Goal: Information Seeking & Learning: Understand process/instructions

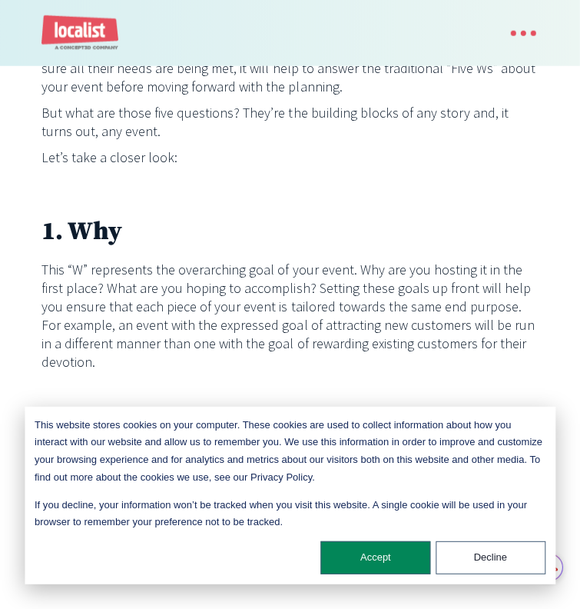
scroll to position [922, 0]
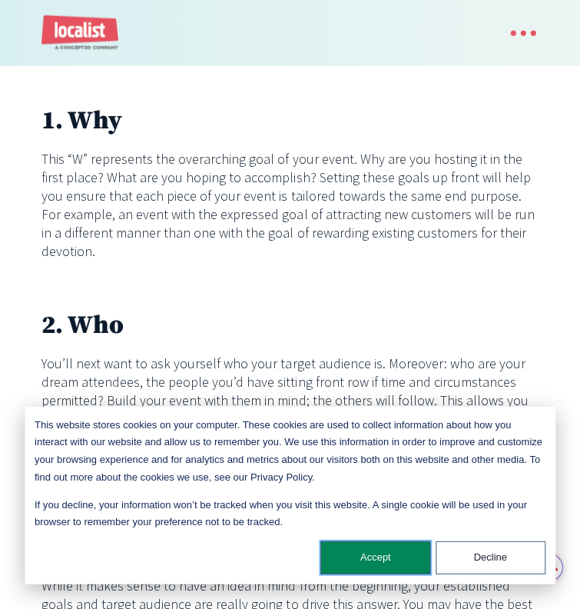
click at [387, 559] on button "Accept" at bounding box center [376, 557] width 110 height 33
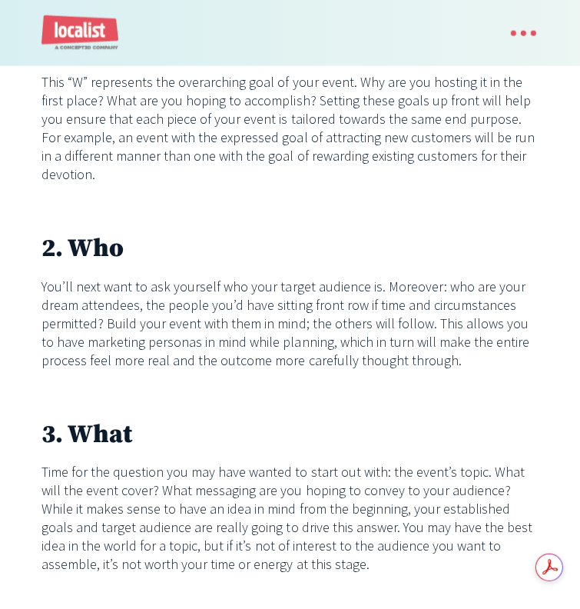
scroll to position [999, 0]
drag, startPoint x: 403, startPoint y: 263, endPoint x: 503, endPoint y: 265, distance: 100.0
click at [503, 464] on p "Time for the question you may have wanted to start out with: the event’s topic.…" at bounding box center [290, 519] width 497 height 111
copy p "the event’s topic."
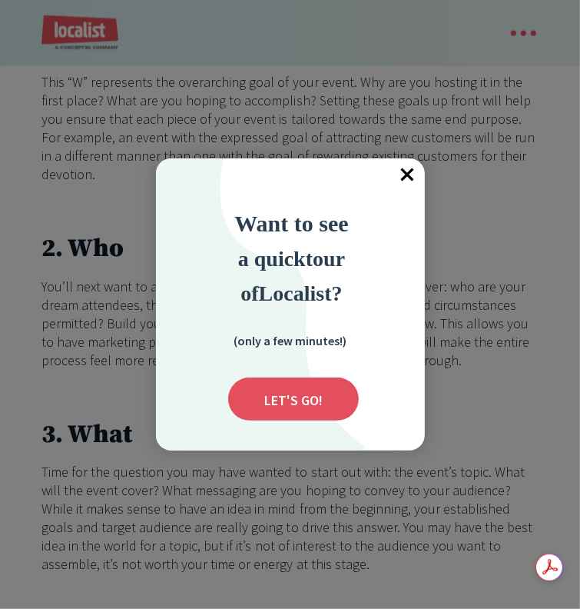
click at [406, 175] on span "×" at bounding box center [408, 175] width 34 height 34
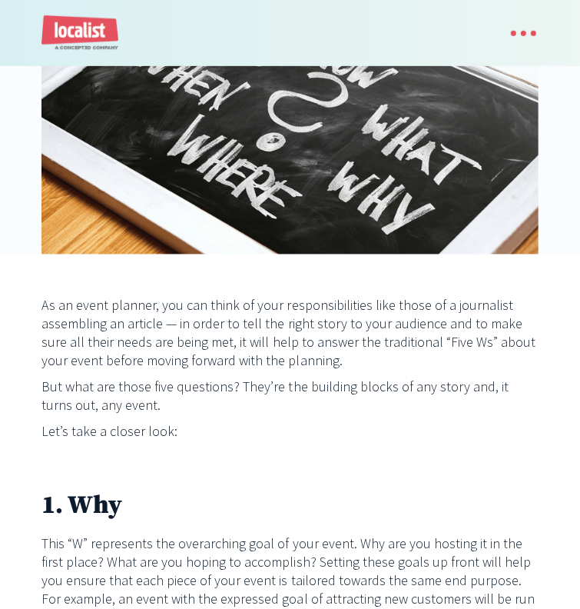
scroll to position [615, 0]
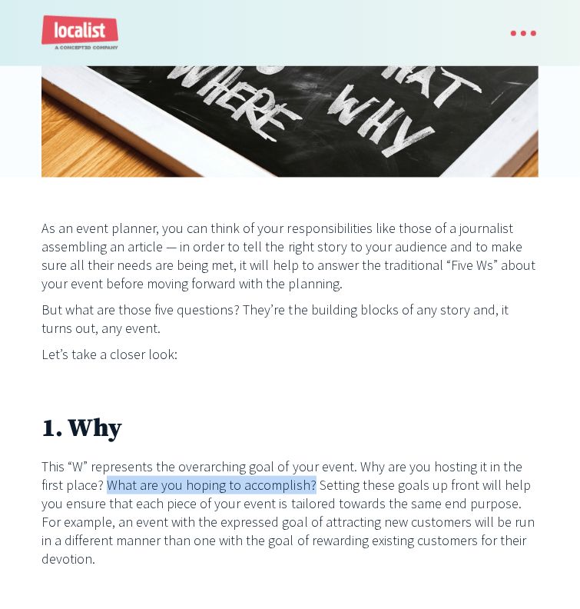
drag, startPoint x: 147, startPoint y: 258, endPoint x: 347, endPoint y: 254, distance: 200.7
click at [347, 457] on p "This “W” represents the overarching goal of your event. Why are you hosting it …" at bounding box center [290, 512] width 497 height 111
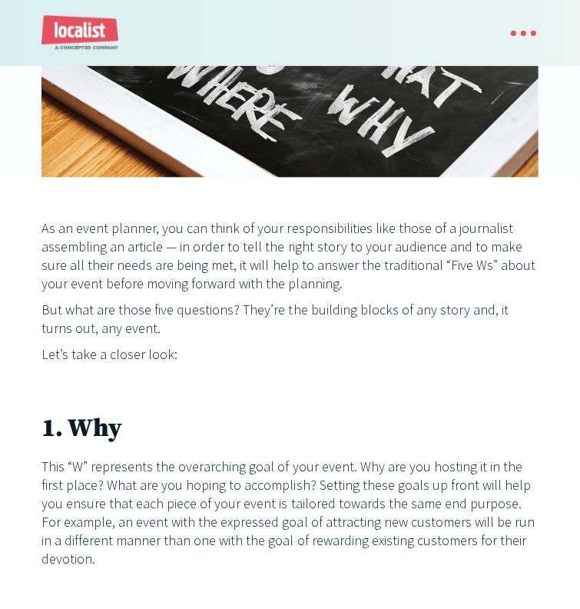
click at [404, 457] on p "This “W” represents the overarching goal of your event. Why are you hosting it …" at bounding box center [290, 512] width 497 height 111
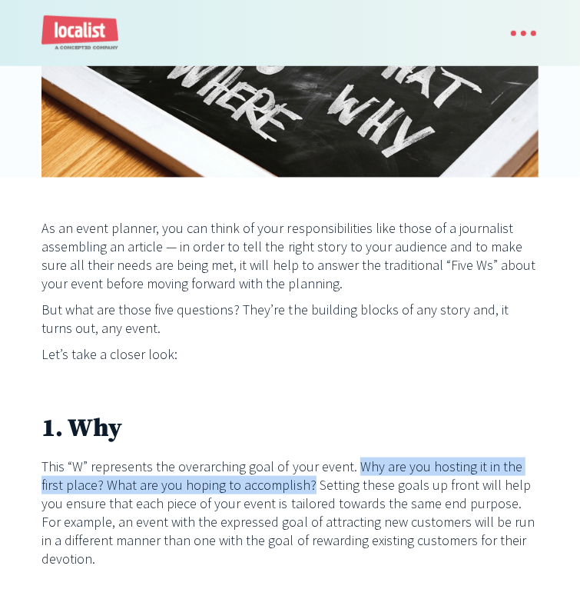
drag, startPoint x: 373, startPoint y: 237, endPoint x: 348, endPoint y: 253, distance: 29.4
click at [348, 457] on p "This “W” represents the overarching goal of your event. Why are you hosting it …" at bounding box center [290, 512] width 497 height 111
copy p "Why are you hosting it in the first place? What are you hoping to accomplish?"
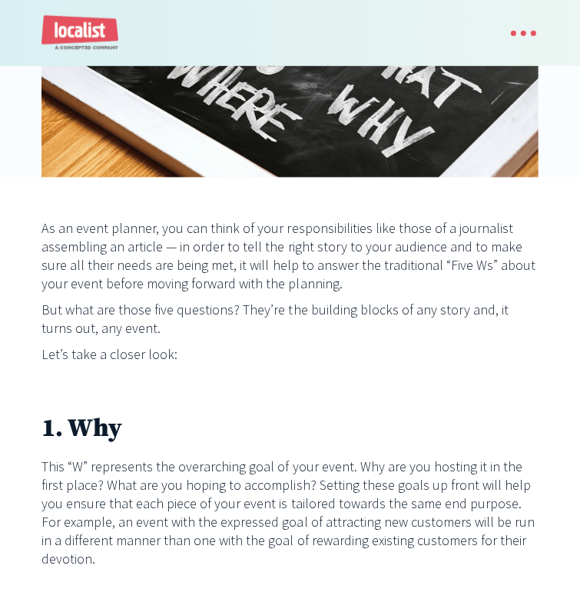
click at [215, 457] on p "This “W” represents the overarching goal of your event. Why are you hosting it …" at bounding box center [290, 512] width 497 height 111
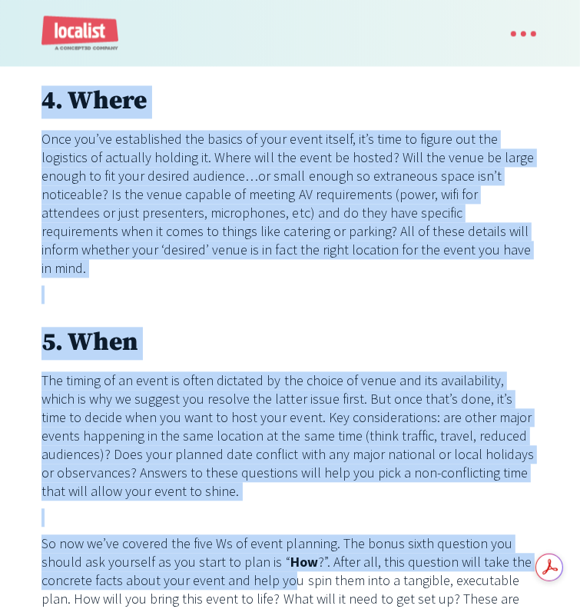
scroll to position [0, 0]
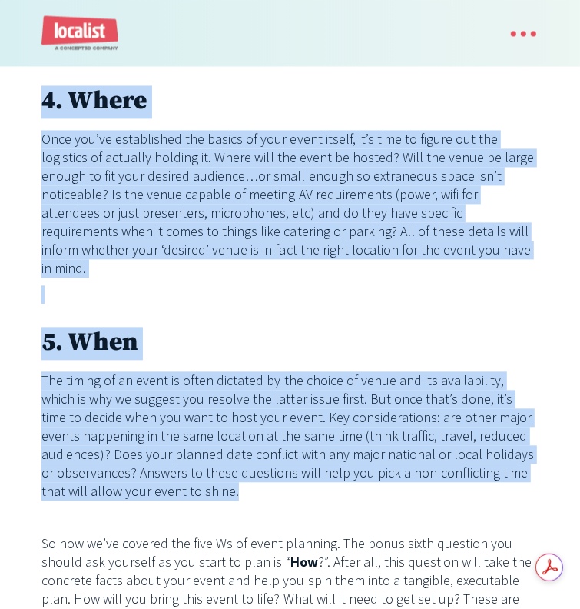
drag, startPoint x: 65, startPoint y: 191, endPoint x: 452, endPoint y: 284, distance: 397.5
click at [452, 284] on div "As an event planner, you can think of your responsibilities like those of a jou…" at bounding box center [290, 45] width 497 height 1497
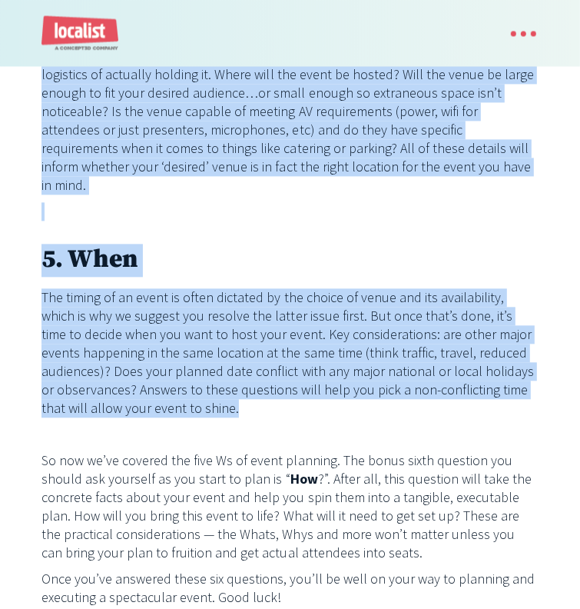
scroll to position [1537, 0]
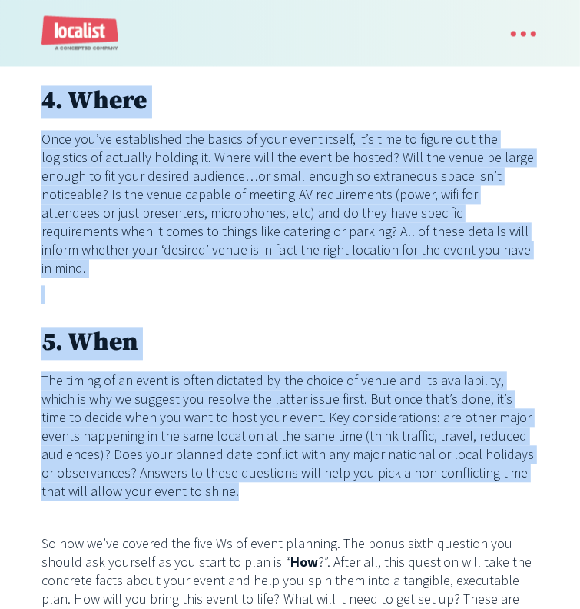
copy div "5. Lor Ipsu “D” sitametcon adi elitseddoei temp in utla etdol. Mag ali eni admi…"
click at [363, 371] on p "The timing of an event is often dictated by the choice of venue and its availab…" at bounding box center [290, 435] width 497 height 129
